Goal: Task Accomplishment & Management: Manage account settings

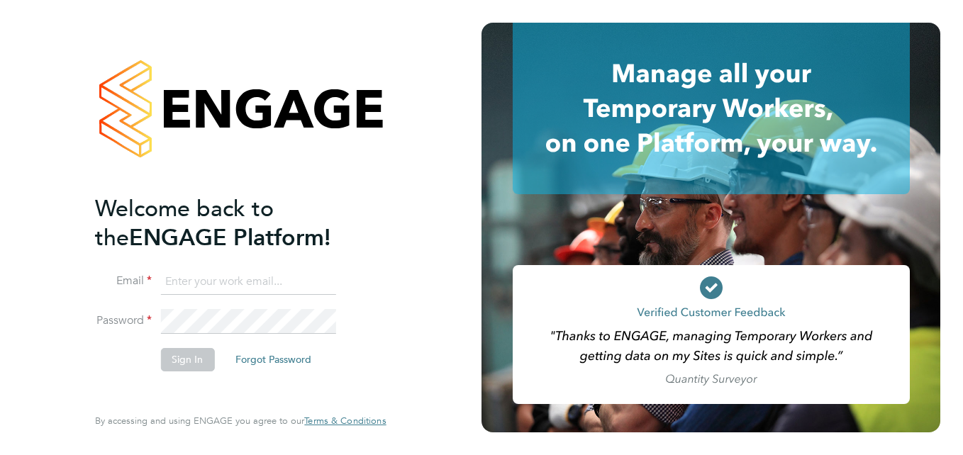
type input "[PERSON_NAME][EMAIL_ADDRESS][DOMAIN_NAME]"
click at [196, 360] on button "Sign In" at bounding box center [187, 359] width 54 height 23
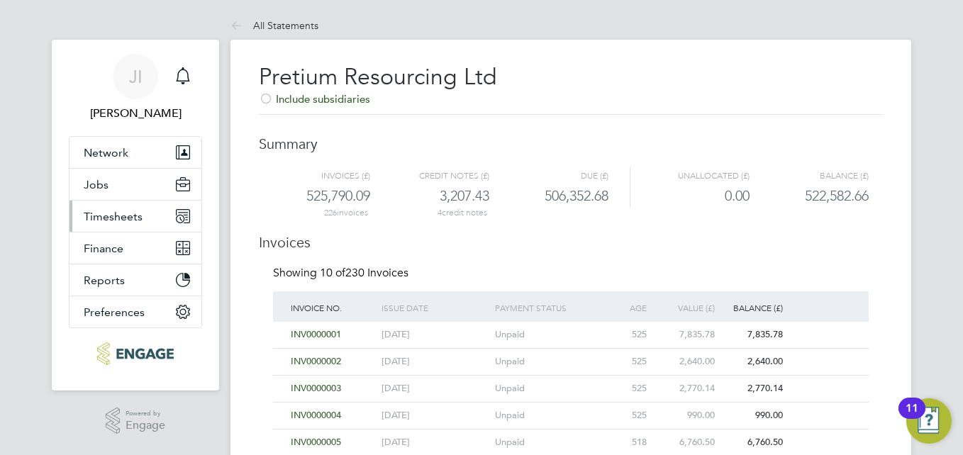
click at [116, 218] on span "Timesheets" at bounding box center [113, 216] width 59 height 13
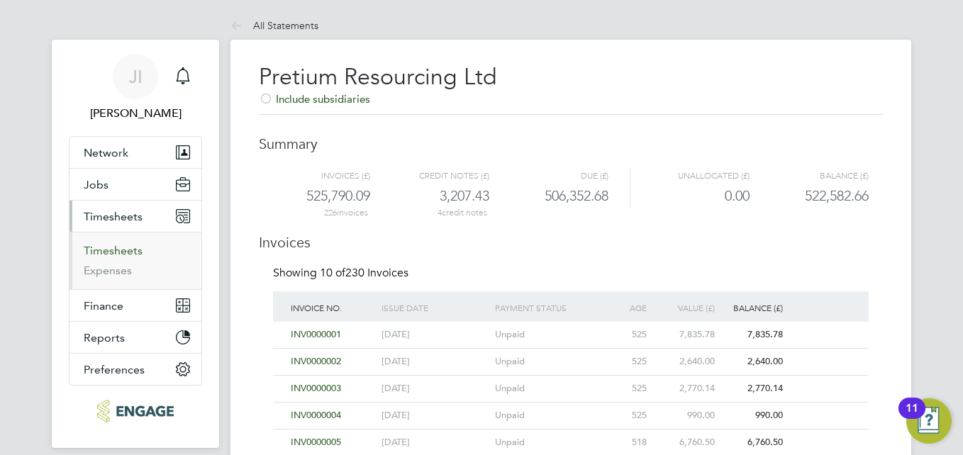
click at [113, 250] on link "Timesheets" at bounding box center [113, 250] width 59 height 13
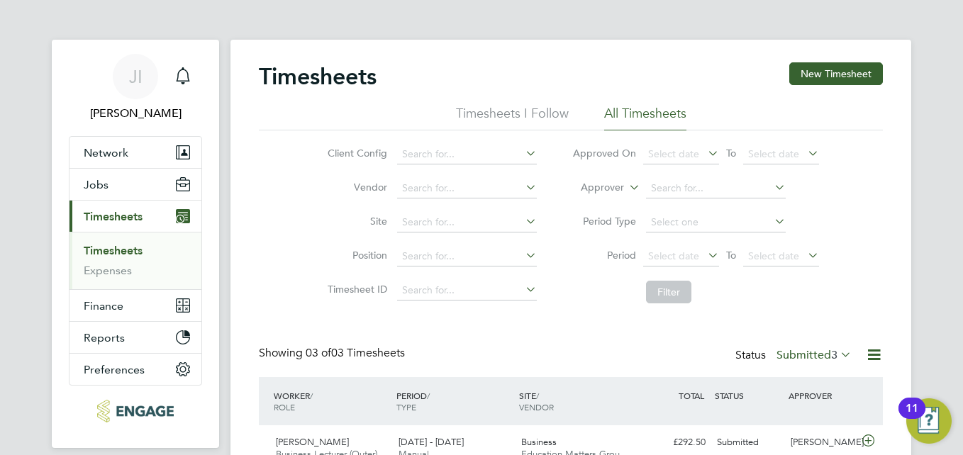
scroll to position [164, 0]
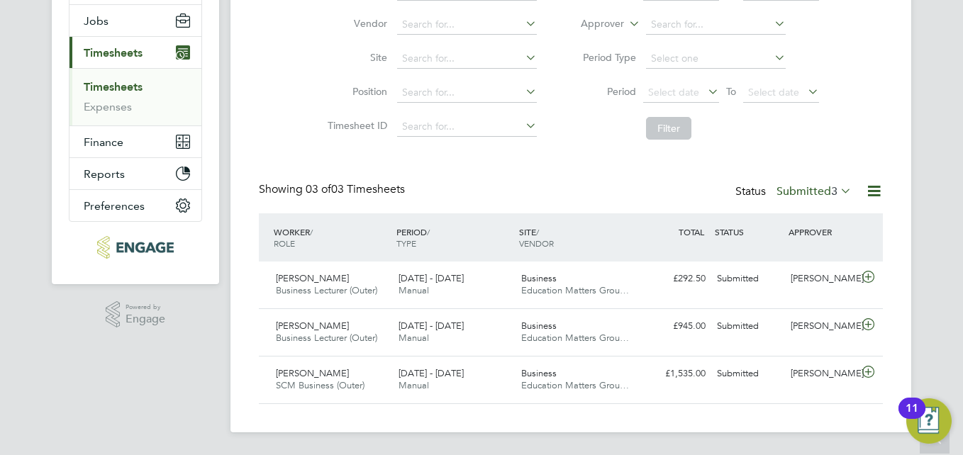
click at [838, 190] on icon at bounding box center [838, 191] width 0 height 20
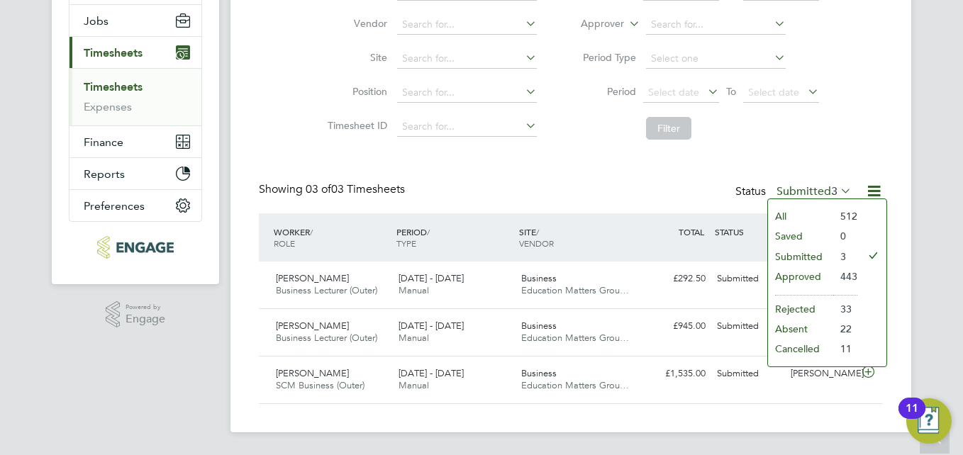
click at [813, 277] on li "Approved" at bounding box center [800, 277] width 65 height 20
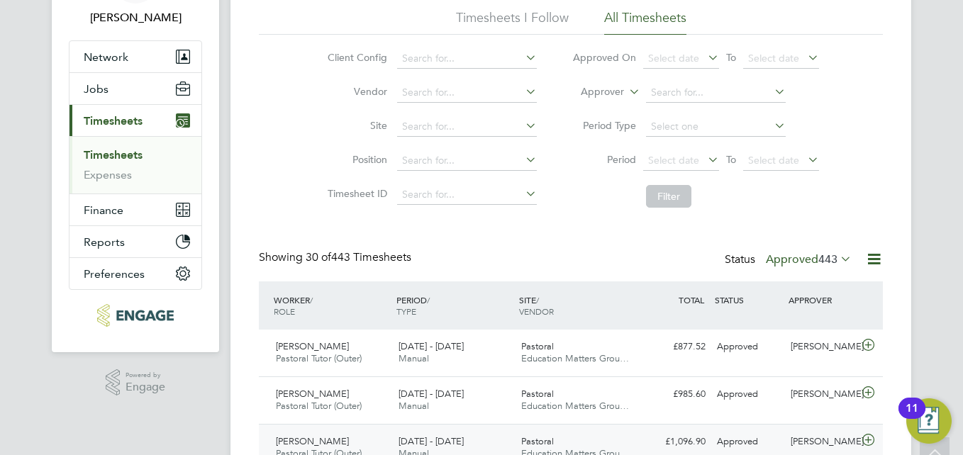
scroll to position [0, 0]
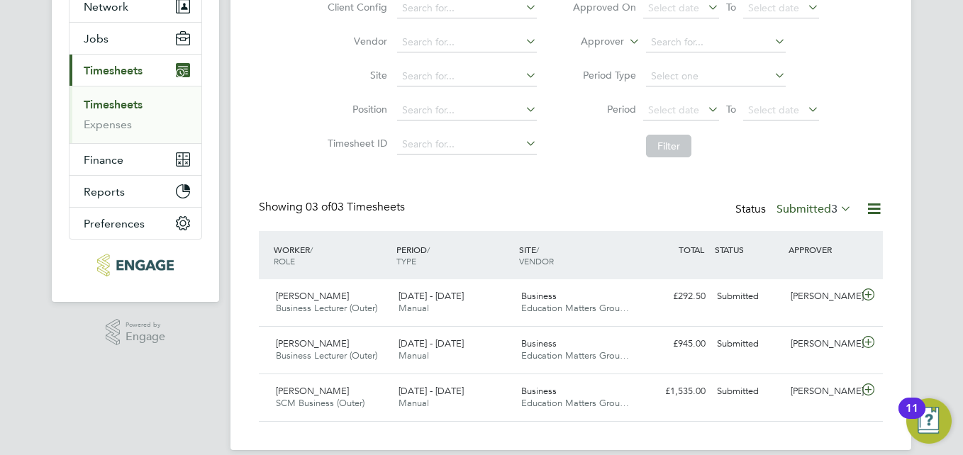
scroll to position [164, 0]
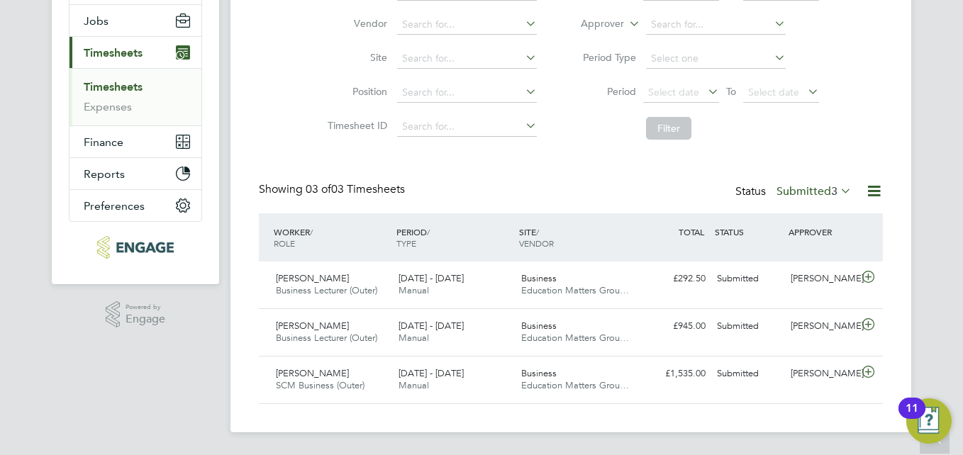
click at [838, 189] on icon at bounding box center [838, 191] width 0 height 20
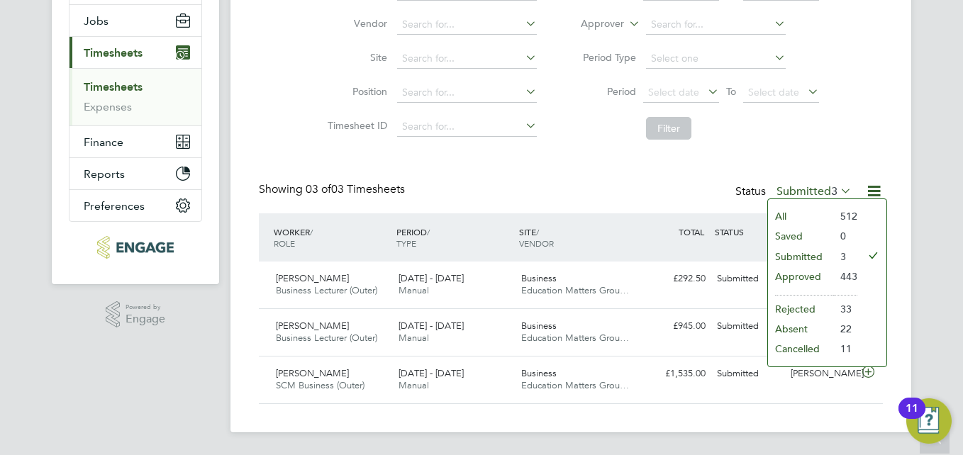
click at [813, 274] on li "Approved" at bounding box center [800, 277] width 65 height 20
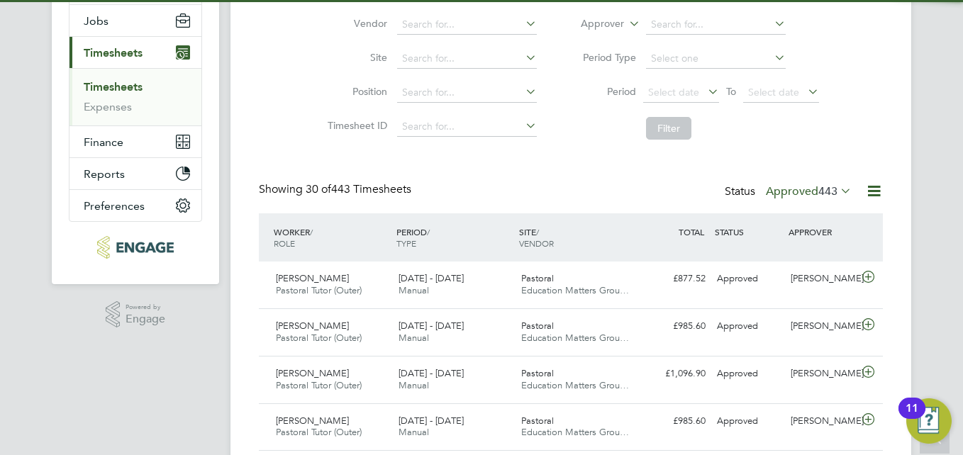
scroll to position [7, 7]
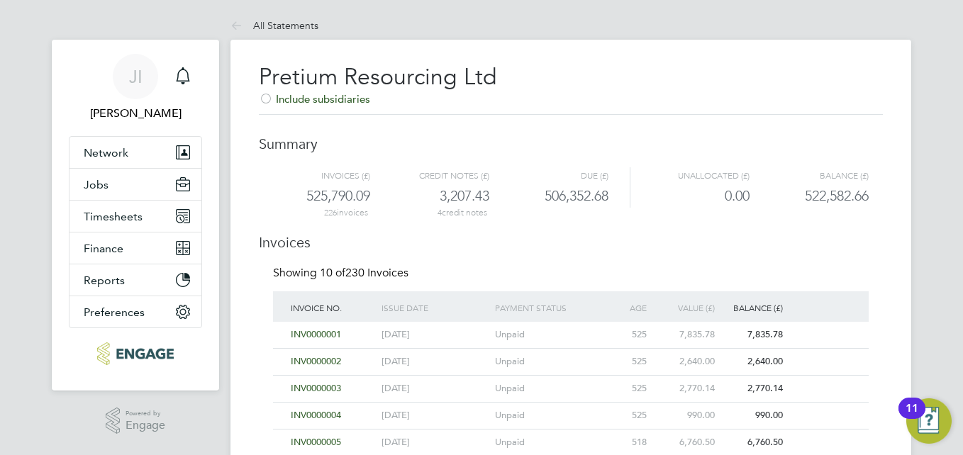
scroll to position [326, 0]
